Goal: Task Accomplishment & Management: Manage account settings

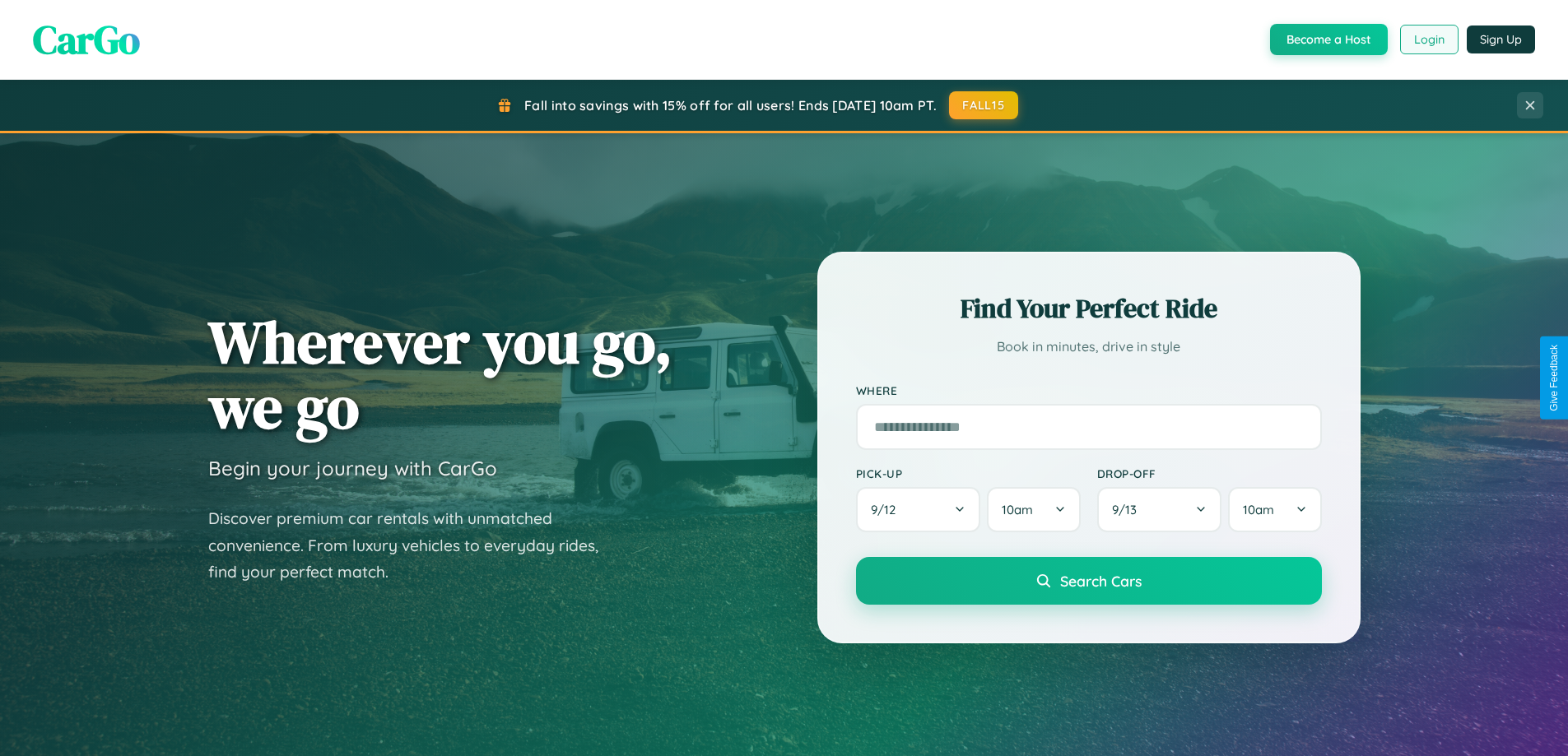
click at [1428, 40] on button "Login" at bounding box center [1430, 40] width 59 height 29
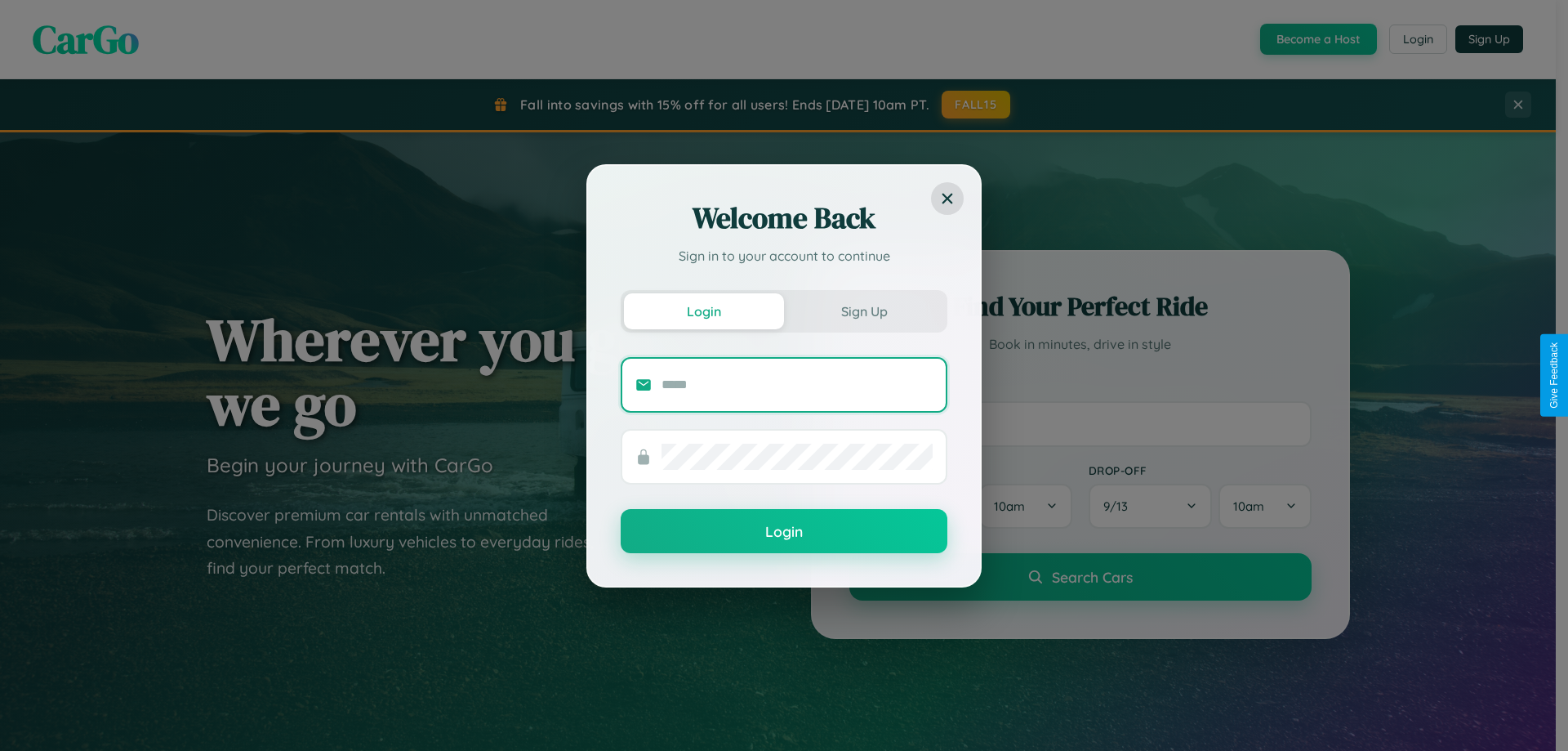
click at [797, 384] on input "text" at bounding box center [797, 385] width 271 height 26
type input "**********"
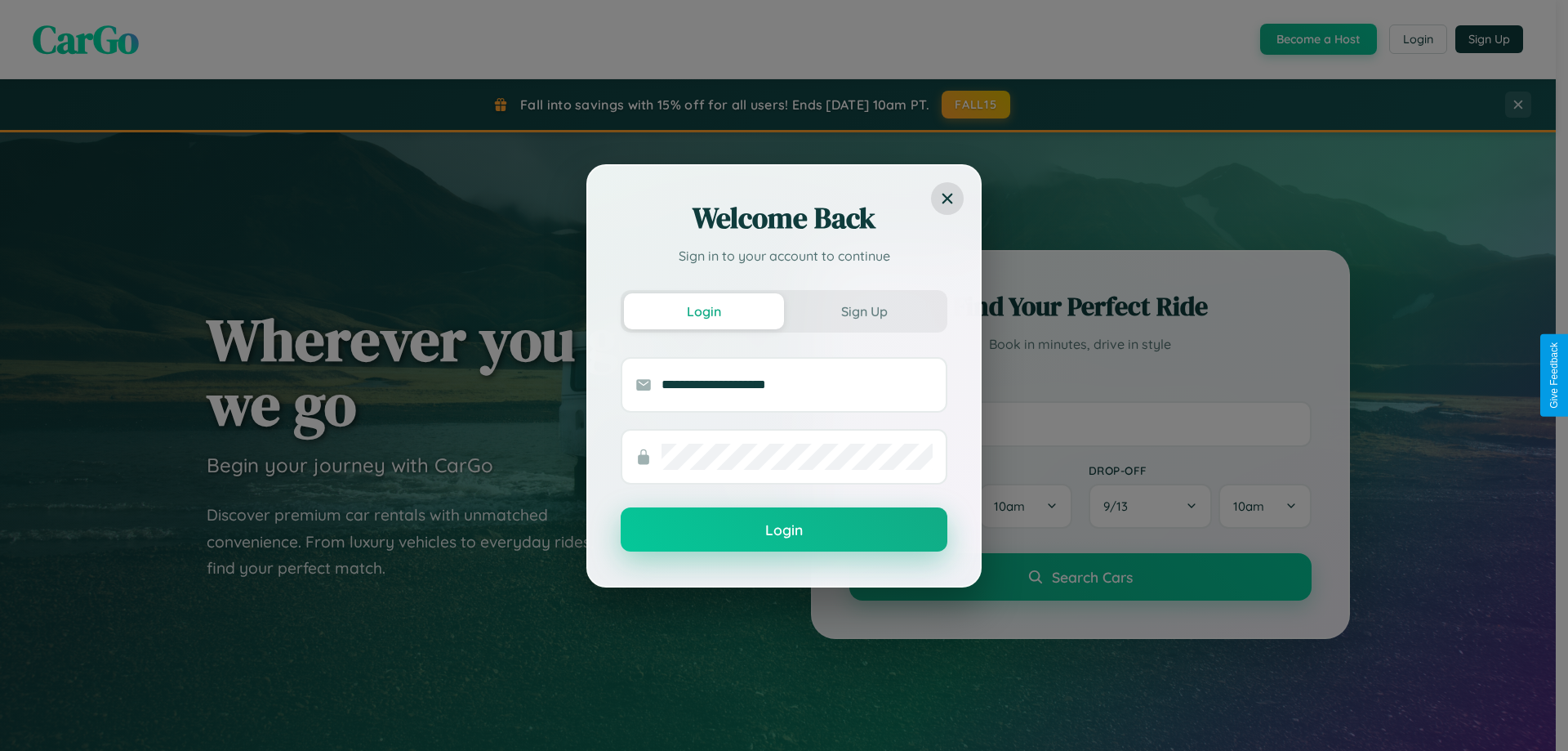
click at [784, 530] on button "Login" at bounding box center [784, 529] width 326 height 44
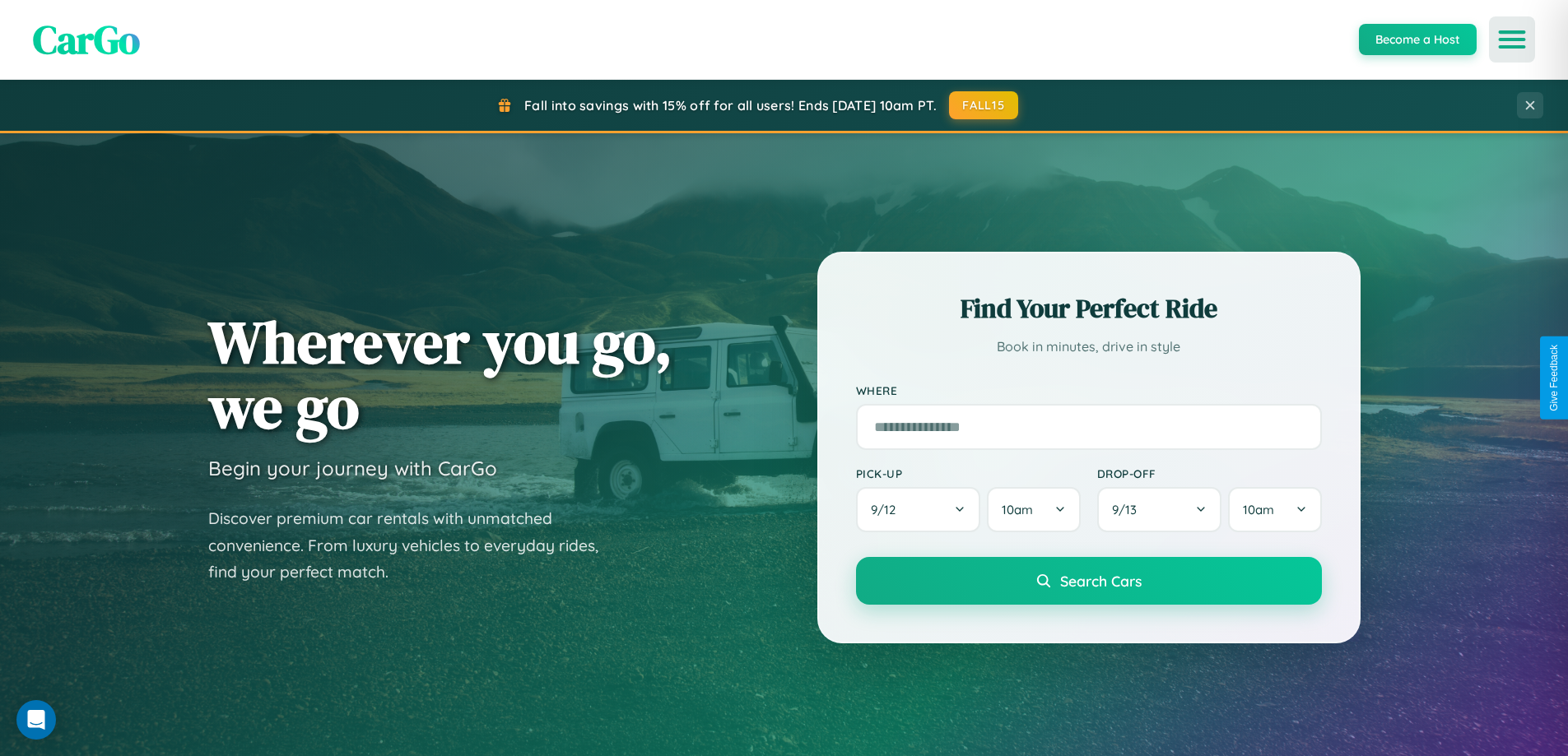
click at [1512, 40] on icon "Open menu" at bounding box center [1513, 39] width 24 height 15
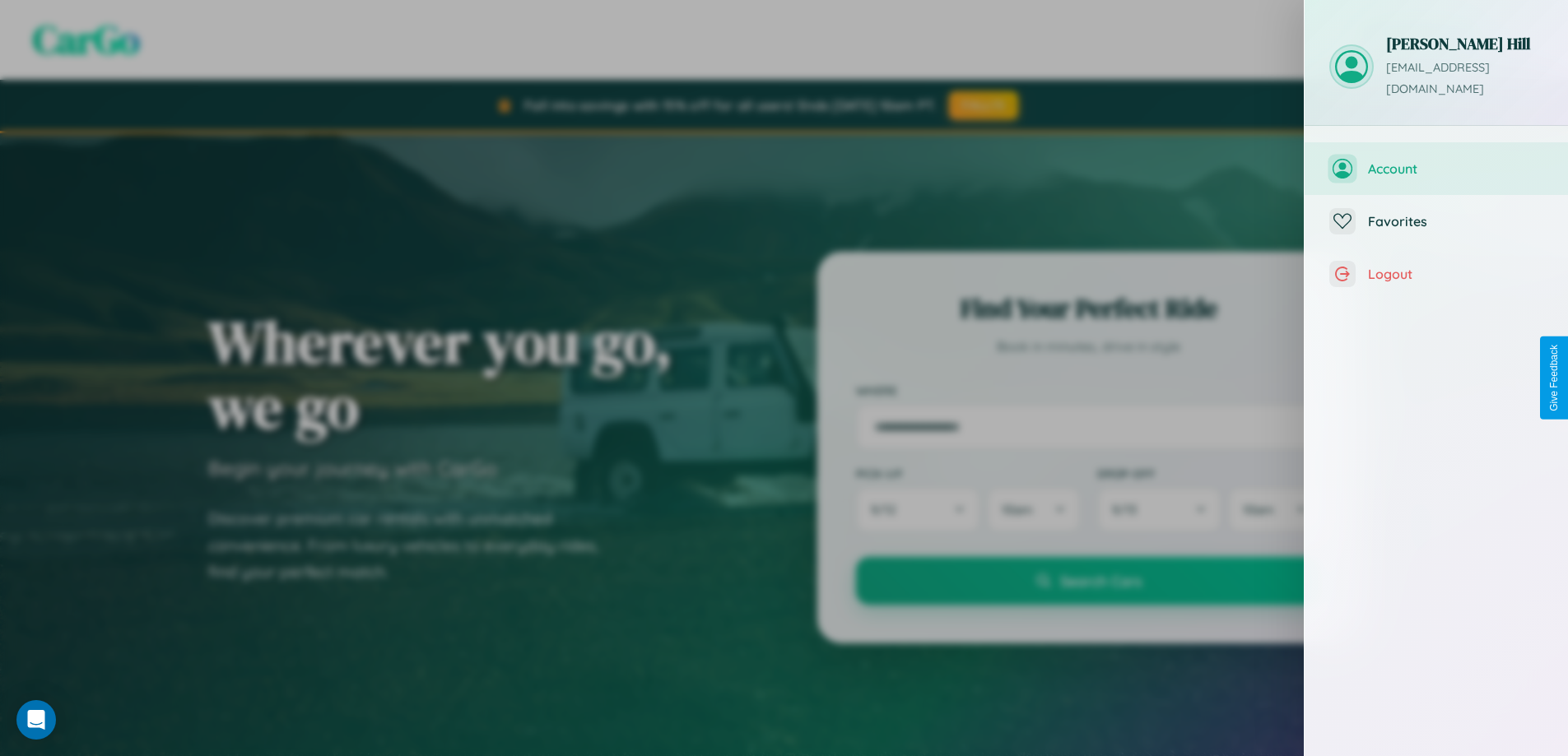
click at [1436, 160] on span "Account" at bounding box center [1456, 168] width 176 height 16
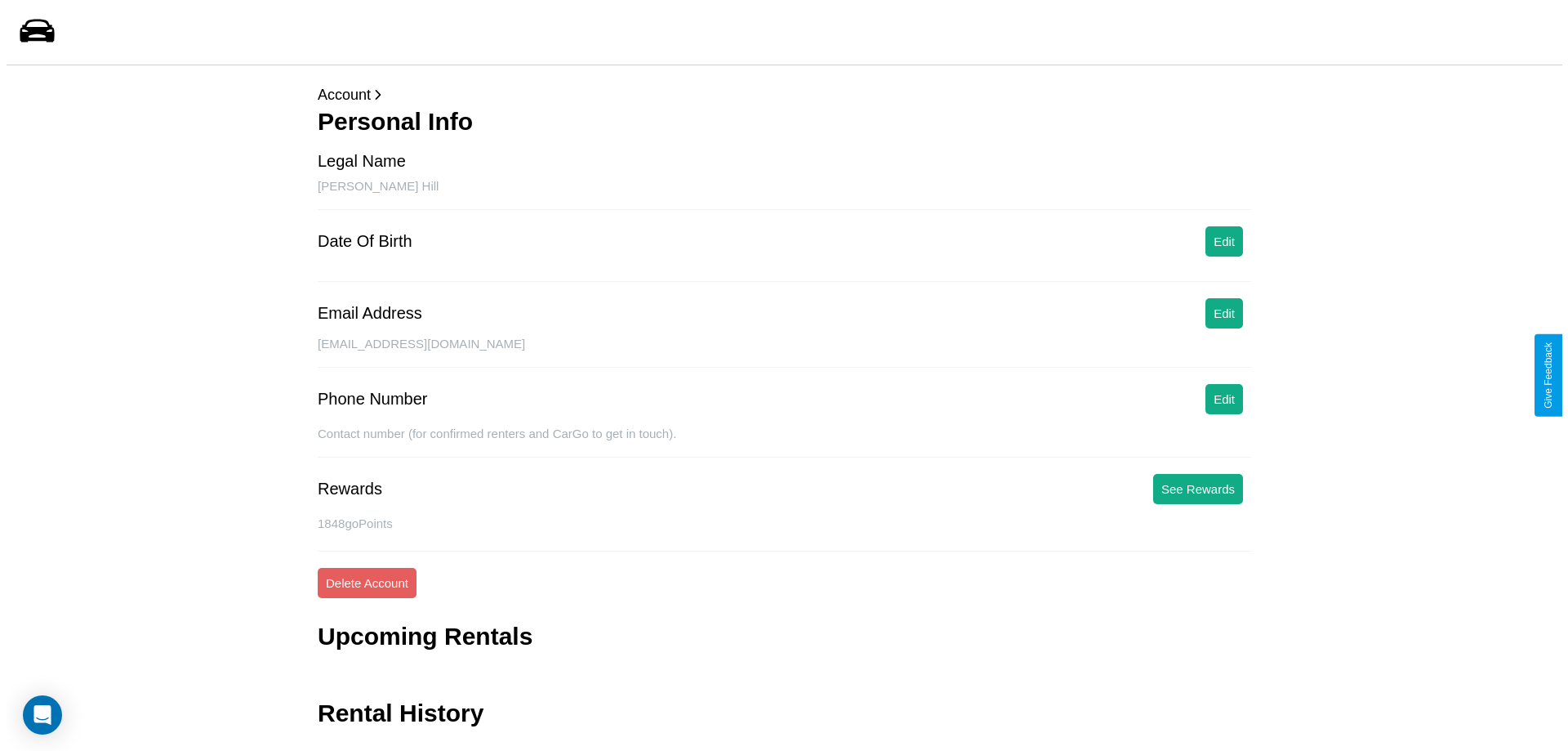
scroll to position [40, 0]
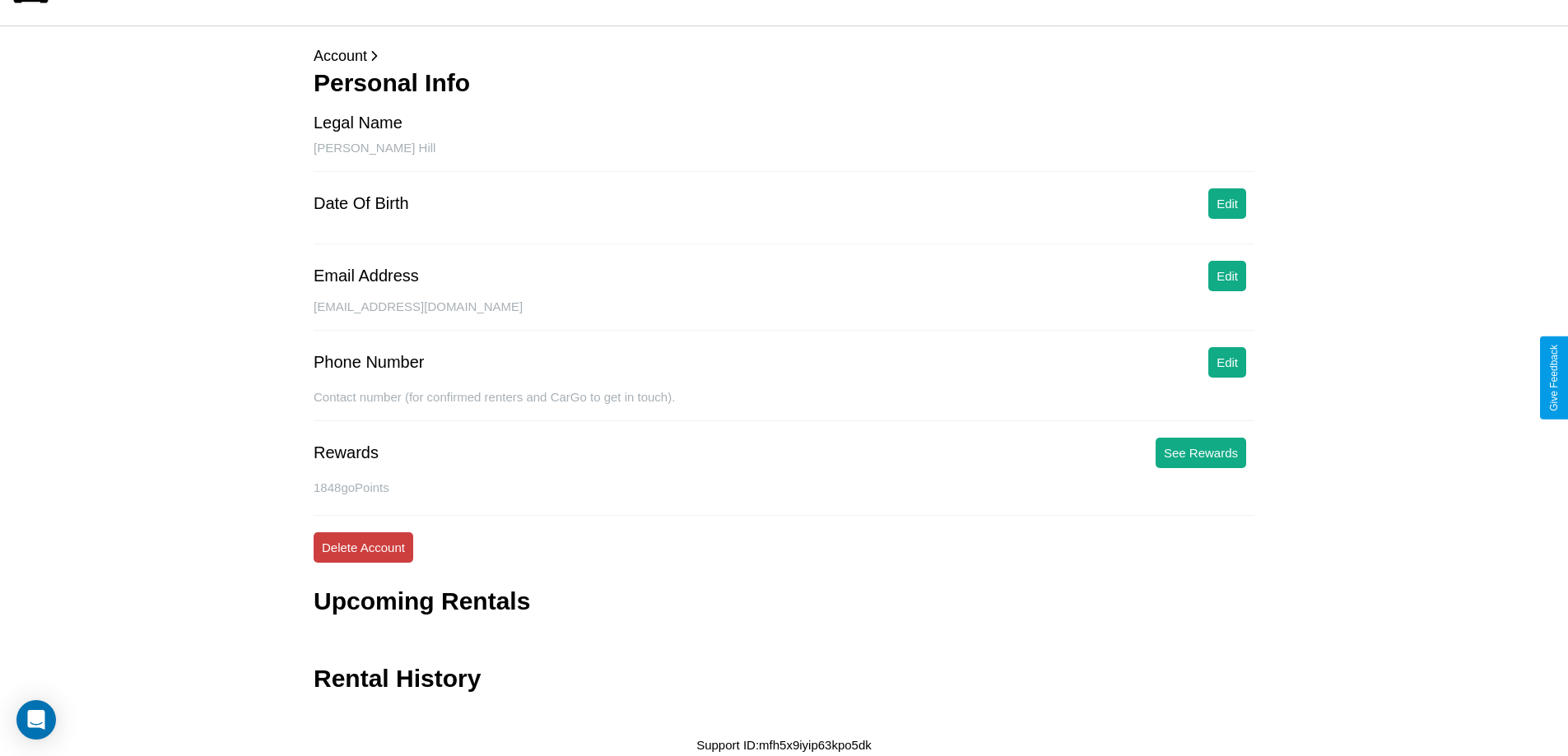
click at [363, 548] on button "Delete Account" at bounding box center [363, 547] width 100 height 30
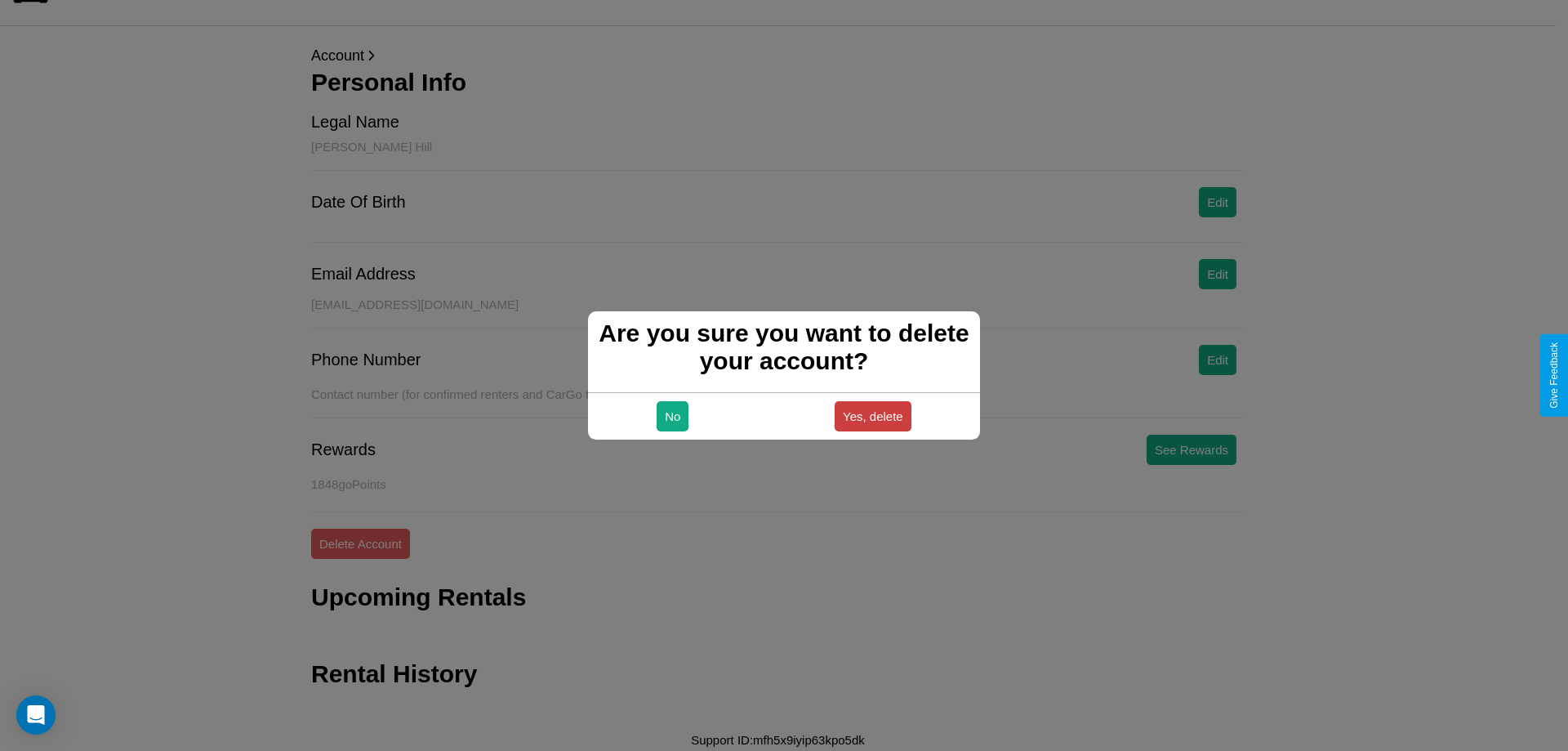
click at [872, 416] on button "Yes, delete" at bounding box center [872, 416] width 76 height 30
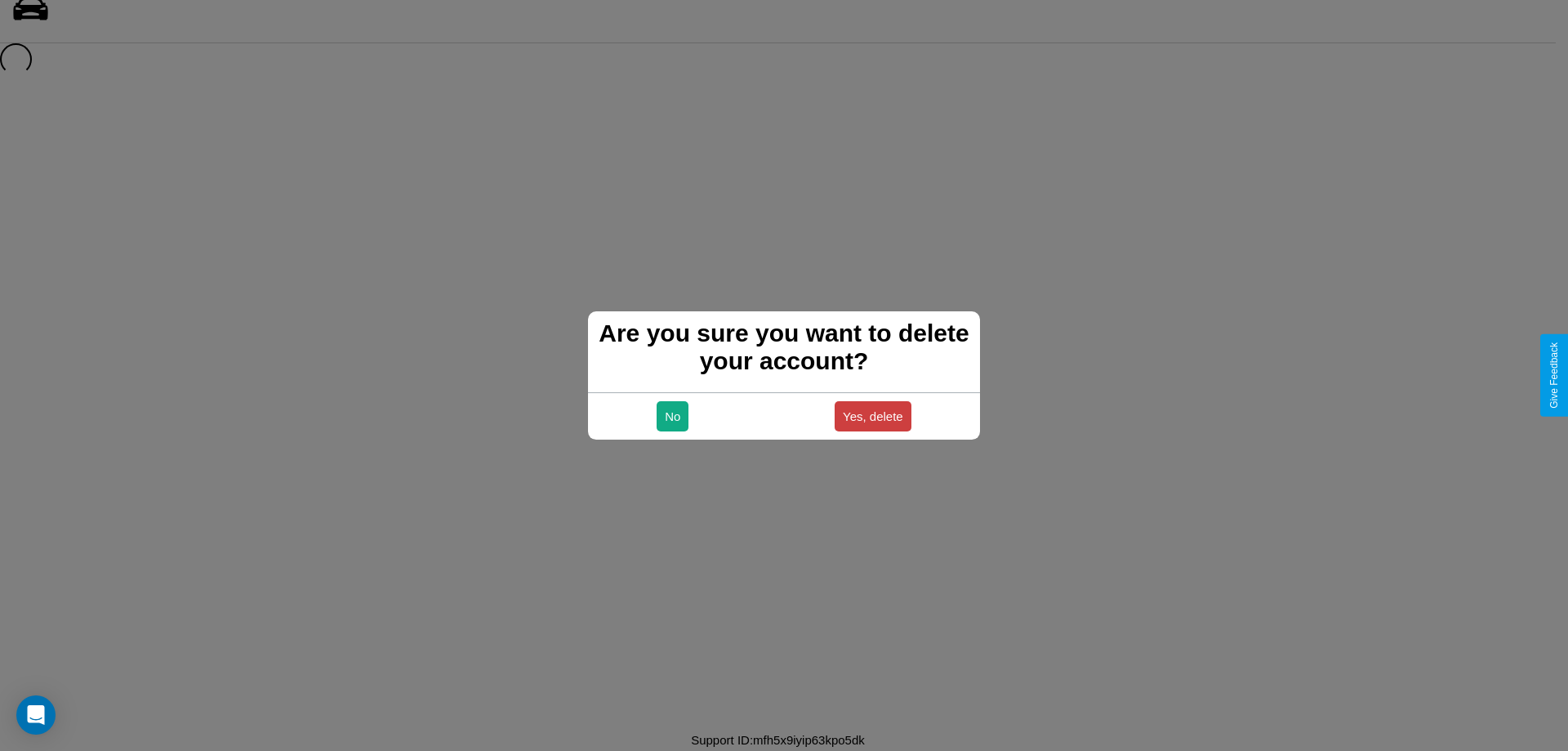
scroll to position [22, 0]
